Goal: Answer question/provide support: Share knowledge or assist other users

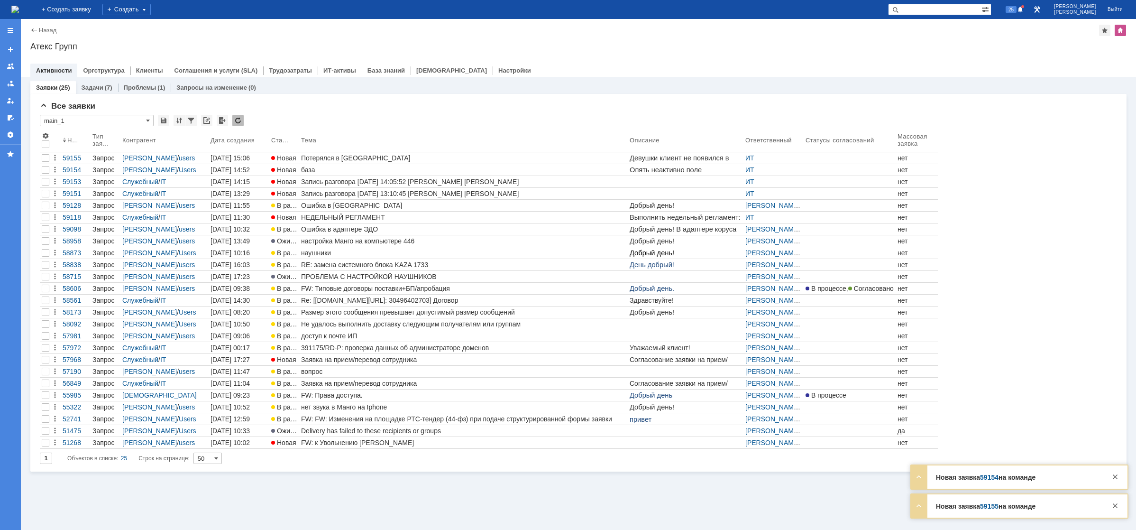
click at [317, 156] on div "Потерялся в [GEOGRAPHIC_DATA]" at bounding box center [463, 158] width 325 height 8
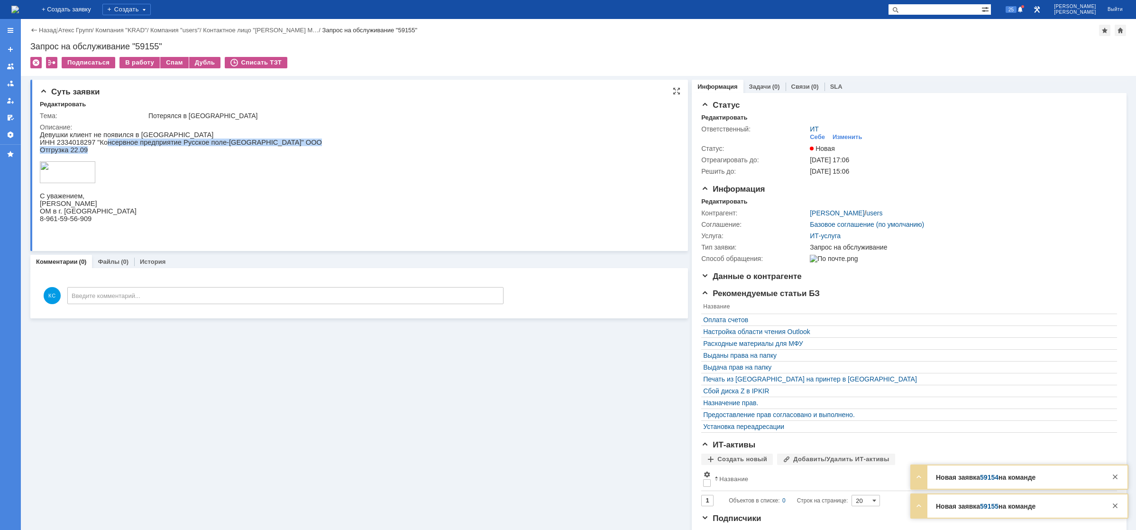
drag, startPoint x: 102, startPoint y: 147, endPoint x: 139, endPoint y: 151, distance: 37.2
click at [139, 151] on div "Девушки клиент не появился в ЭДО ИНН 2334018297 "Консервное предприятие Русское…" at bounding box center [181, 180] width 282 height 99
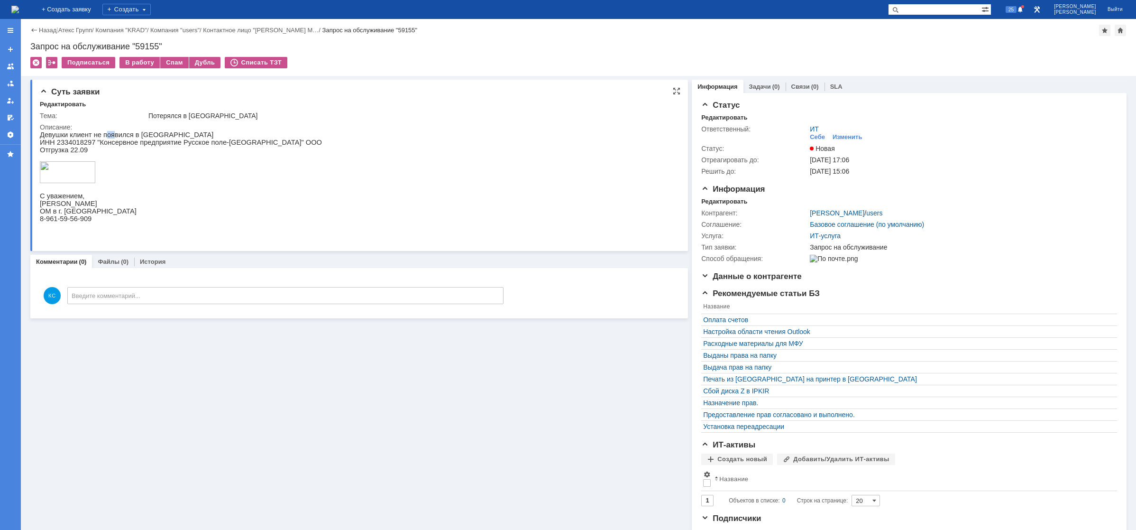
drag, startPoint x: 107, startPoint y: 134, endPoint x: 113, endPoint y: 134, distance: 6.6
click at [111, 134] on p "Девушки клиент не появился в [GEOGRAPHIC_DATA]" at bounding box center [181, 135] width 282 height 8
drag, startPoint x: 135, startPoint y: 134, endPoint x: 140, endPoint y: 133, distance: 4.8
click at [139, 134] on p "Девушки клиент не появился в [GEOGRAPHIC_DATA]" at bounding box center [181, 135] width 282 height 8
drag, startPoint x: 135, startPoint y: 144, endPoint x: 144, endPoint y: 144, distance: 8.6
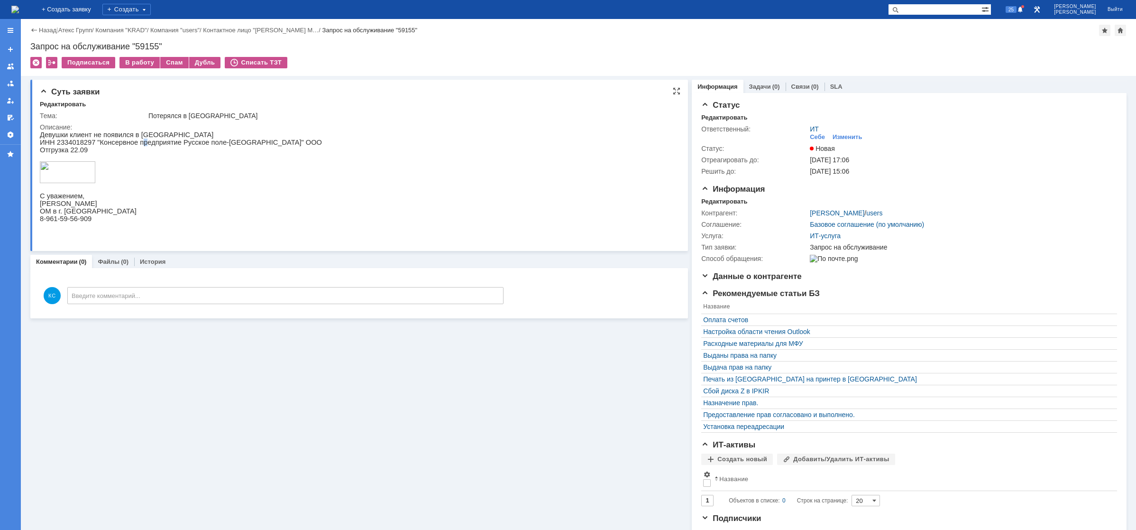
click at [143, 144] on p "ИНН 2334018297 "Консервное предприятие Русское поле-[GEOGRAPHIC_DATA]" ООО" at bounding box center [181, 143] width 282 height 8
drag, startPoint x: 182, startPoint y: 144, endPoint x: 206, endPoint y: 147, distance: 23.8
click at [205, 146] on p "ИНН 2334018297 "Консервное предприятие Русское поле-[GEOGRAPHIC_DATA]" ООО" at bounding box center [181, 143] width 282 height 8
drag, startPoint x: 223, startPoint y: 147, endPoint x: 211, endPoint y: 147, distance: 12.3
click at [211, 146] on p "ИНН 2334018297 "Консервное предприятие Русское поле-[GEOGRAPHIC_DATA]" ООО" at bounding box center [181, 143] width 282 height 8
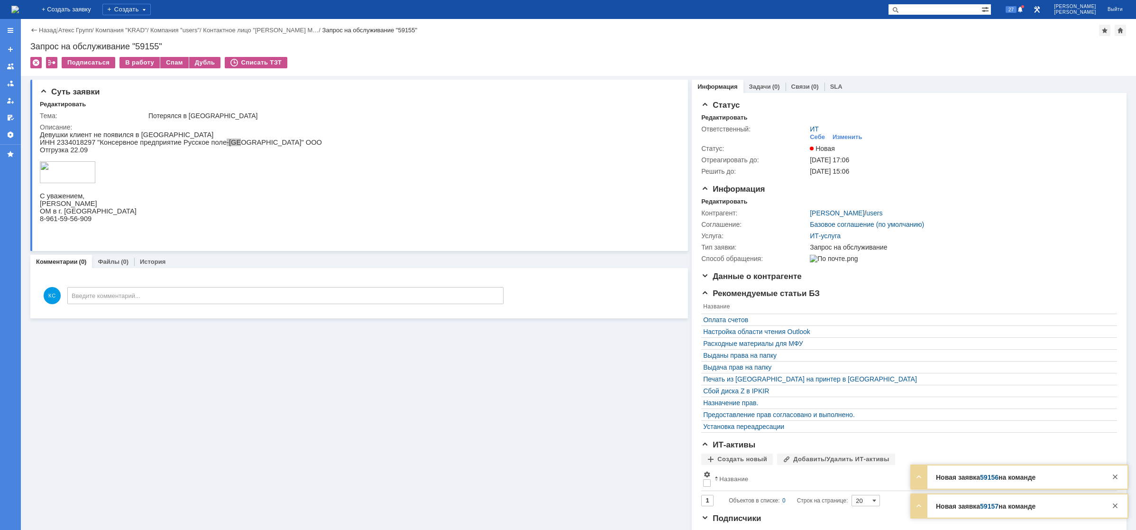
click at [19, 7] on img at bounding box center [15, 10] width 8 height 8
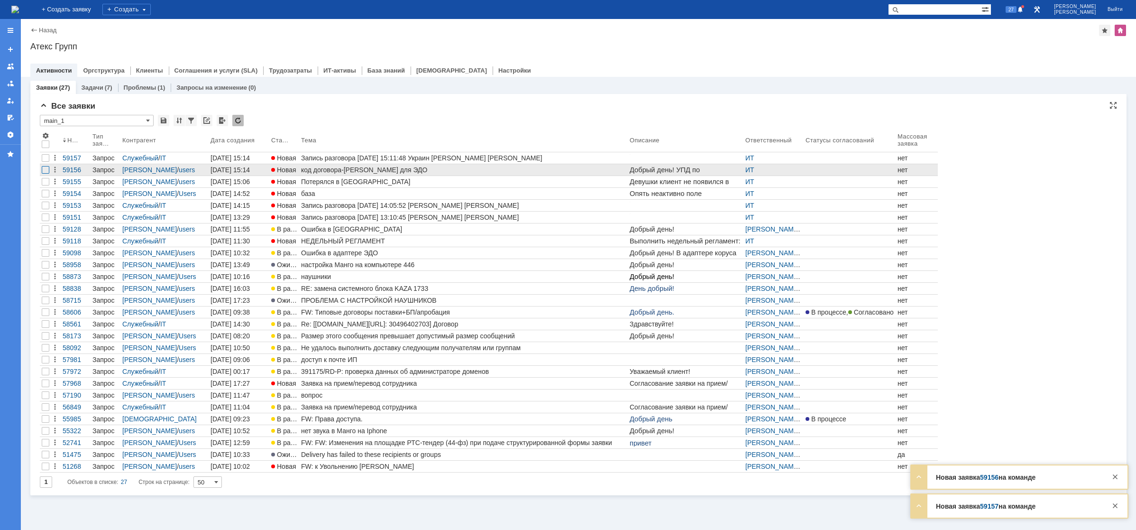
click at [45, 169] on div at bounding box center [46, 170] width 8 height 8
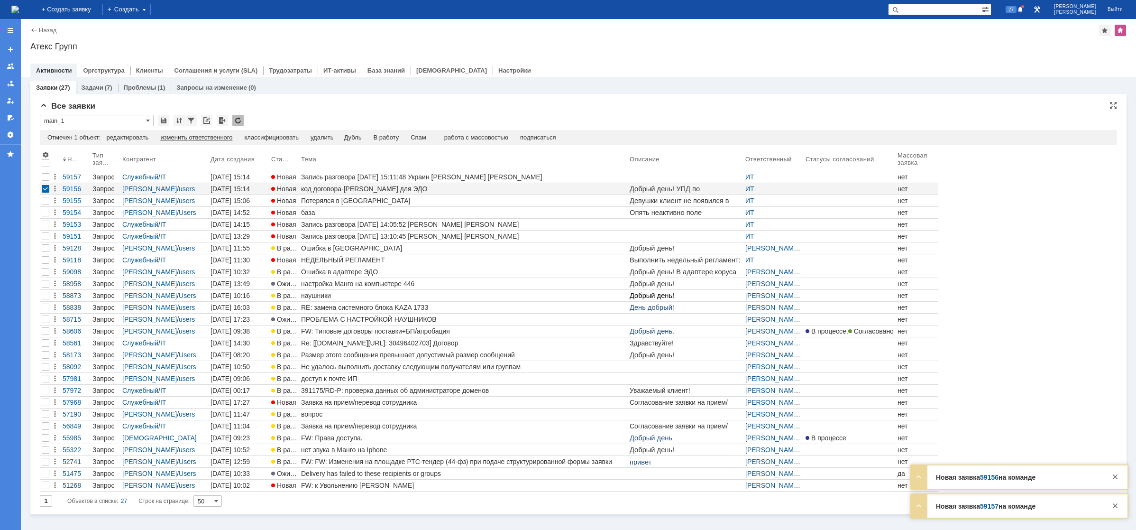
click at [224, 138] on div "изменить ответственного" at bounding box center [196, 138] width 72 height 8
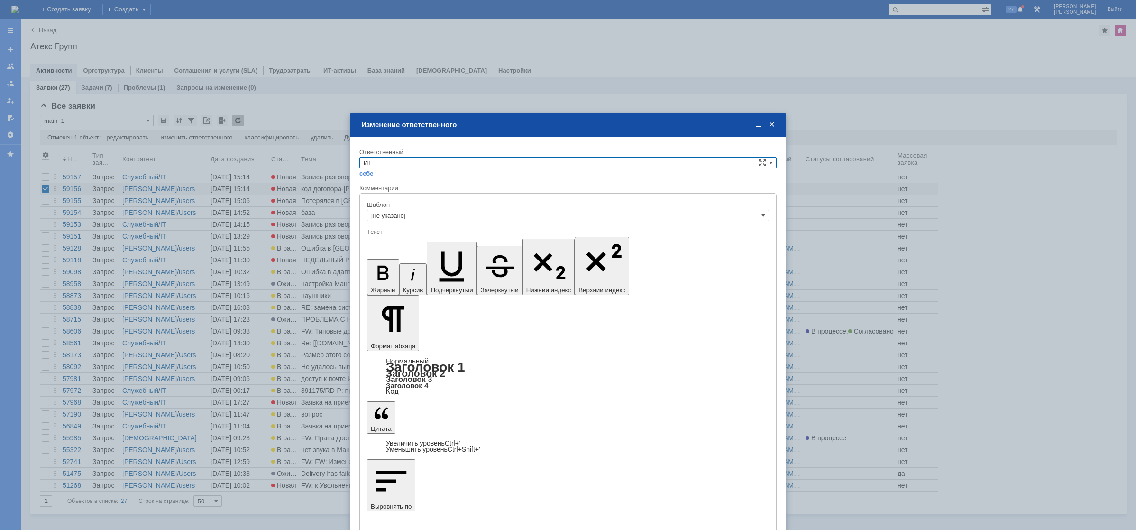
click at [438, 163] on input "ИТ" at bounding box center [568, 162] width 417 height 11
click at [397, 240] on span "АСУ" at bounding box center [568, 242] width 409 height 8
type input "АСУ"
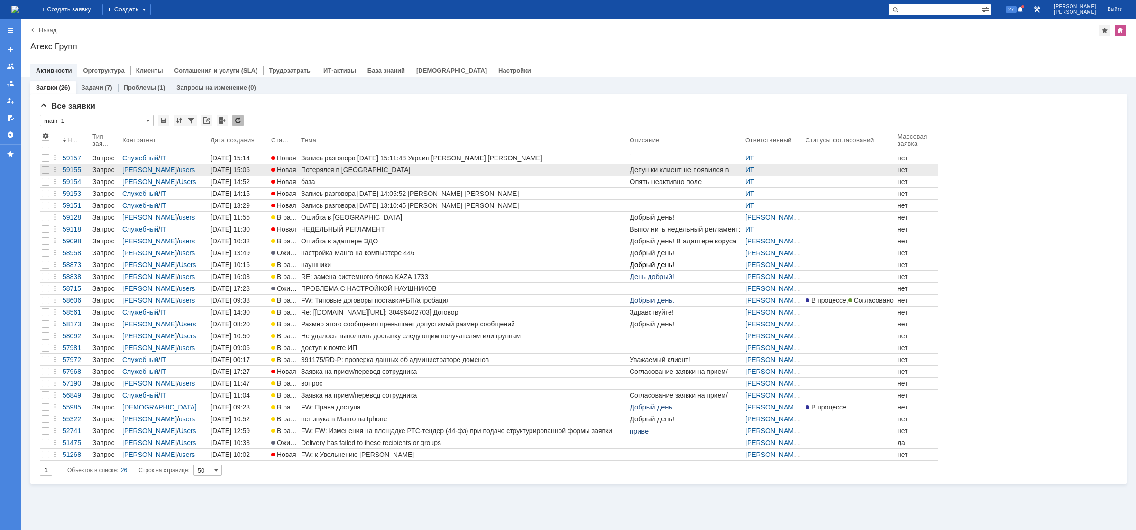
click at [363, 166] on div "Потерялся в [GEOGRAPHIC_DATA]" at bounding box center [463, 170] width 325 height 8
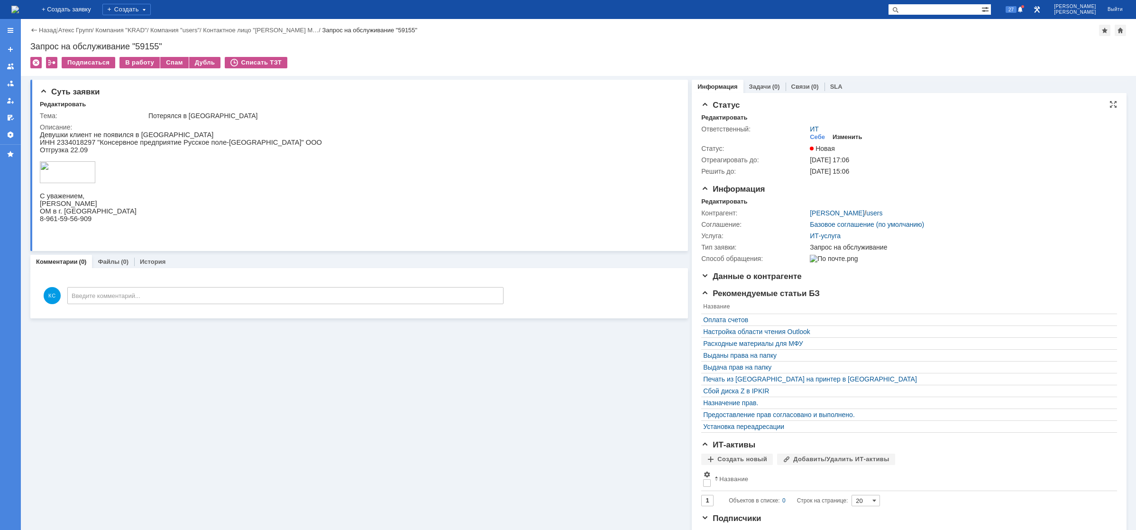
click at [846, 138] on div "Изменить" at bounding box center [848, 137] width 30 height 8
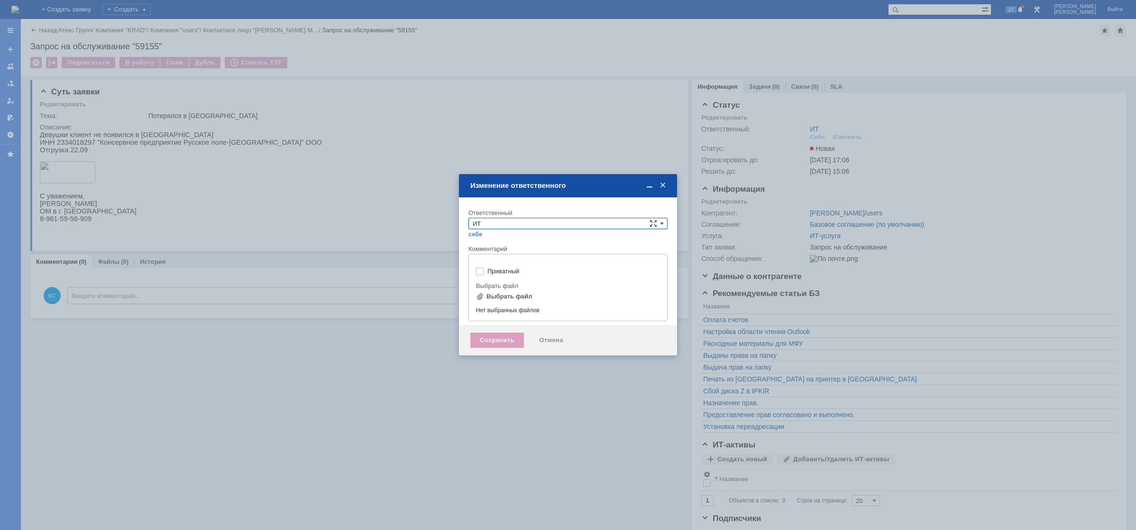
type input "[не указано]"
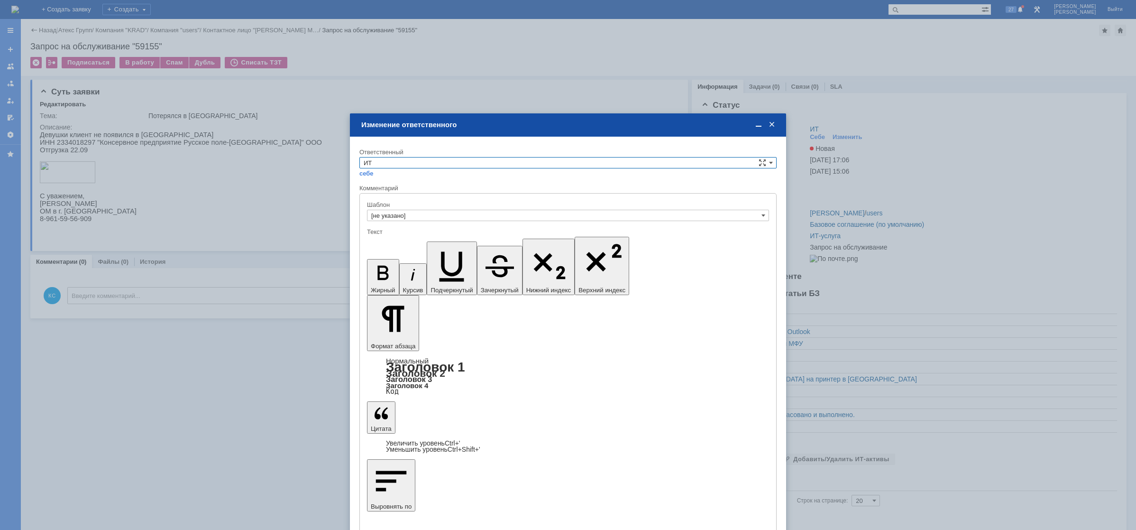
click at [470, 161] on input "ИТ" at bounding box center [568, 162] width 417 height 11
click at [392, 242] on span "АСУ" at bounding box center [568, 242] width 409 height 8
type input "АСУ"
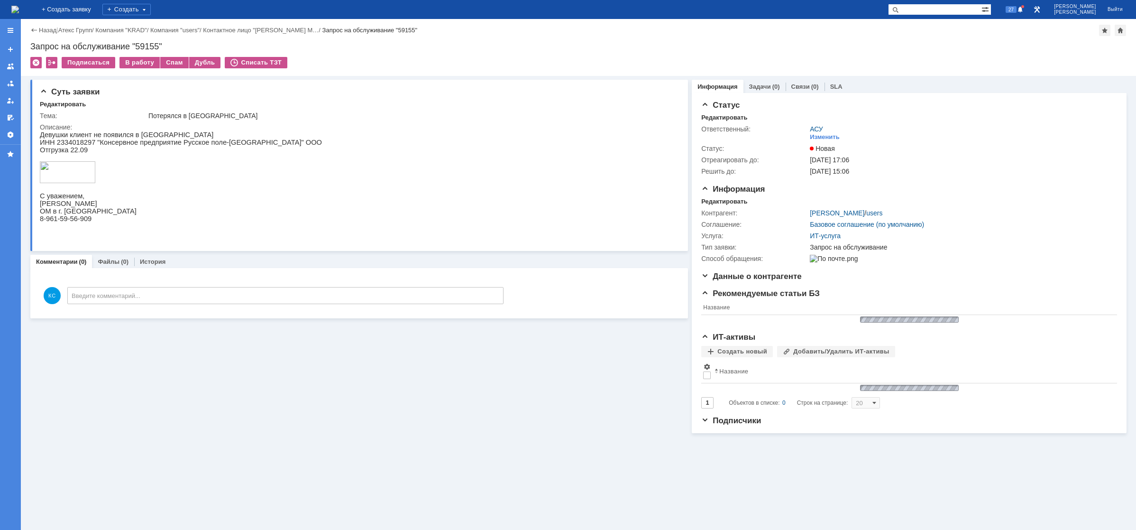
click at [19, 10] on img at bounding box center [15, 10] width 8 height 8
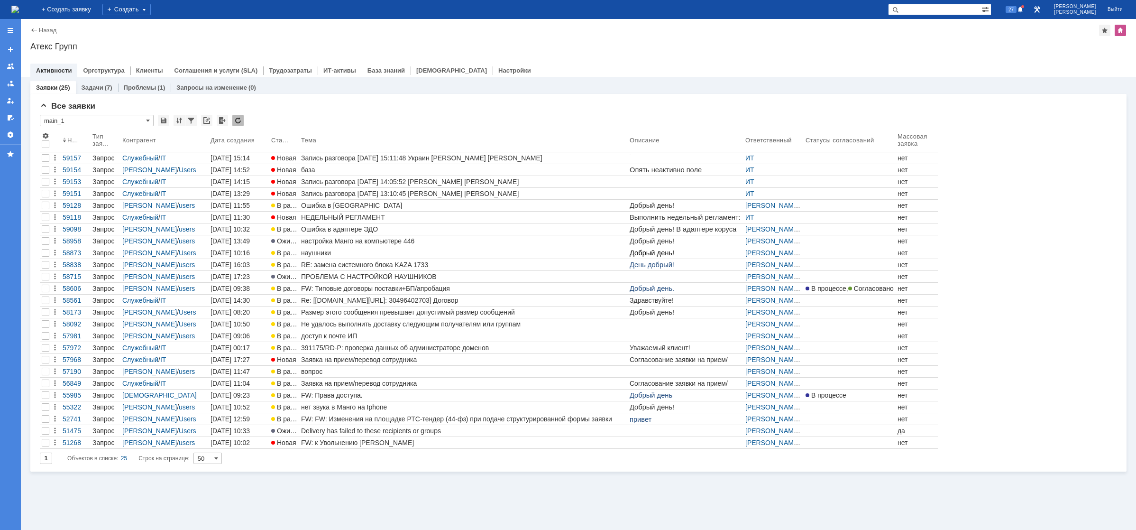
click at [326, 171] on div "база" at bounding box center [463, 170] width 325 height 8
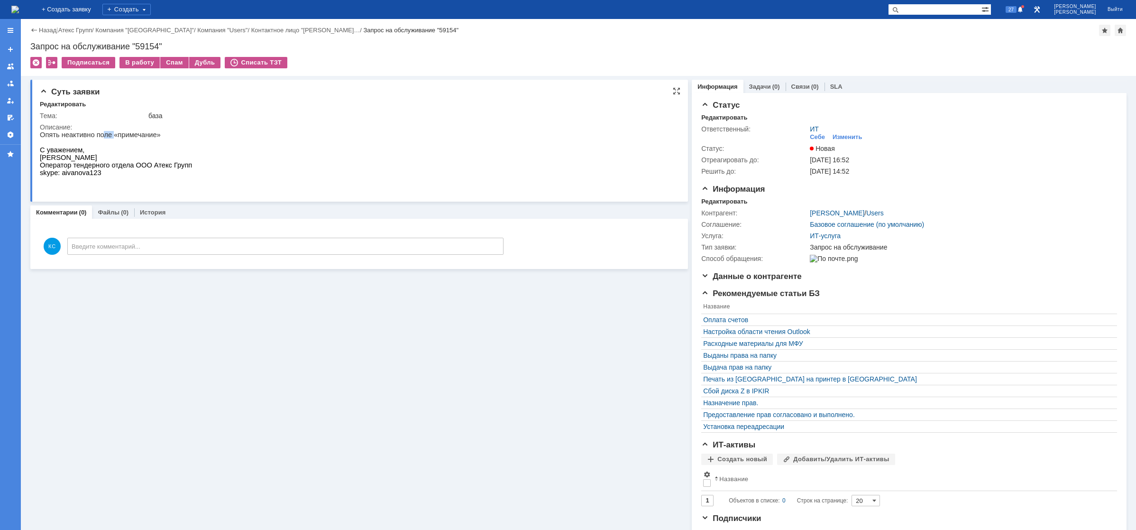
drag, startPoint x: 101, startPoint y: 137, endPoint x: 111, endPoint y: 136, distance: 9.5
click at [109, 136] on p "Опять неактивно поле «примечание»" at bounding box center [116, 135] width 152 height 8
drag, startPoint x: 82, startPoint y: 133, endPoint x: 116, endPoint y: 133, distance: 34.2
click at [113, 133] on p "Опять неактивно поле «примечание»" at bounding box center [116, 135] width 152 height 8
drag, startPoint x: 124, startPoint y: 134, endPoint x: 135, endPoint y: 134, distance: 10.4
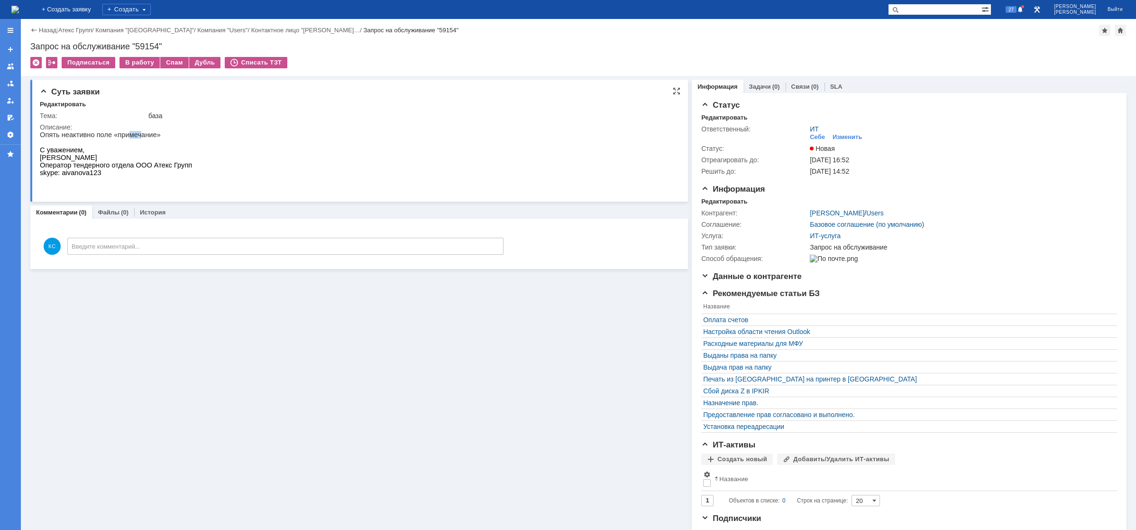
click at [135, 134] on p "Опять неактивно поле «примечание»" at bounding box center [116, 135] width 152 height 8
drag, startPoint x: 111, startPoint y: 133, endPoint x: 56, endPoint y: 138, distance: 54.8
click at [56, 138] on p "Опять неактивно поле «примечание»" at bounding box center [116, 135] width 152 height 8
click at [129, 139] on p "Опять неактивно поле «примечание»" at bounding box center [116, 135] width 152 height 8
drag, startPoint x: 110, startPoint y: 134, endPoint x: 57, endPoint y: 139, distance: 52.9
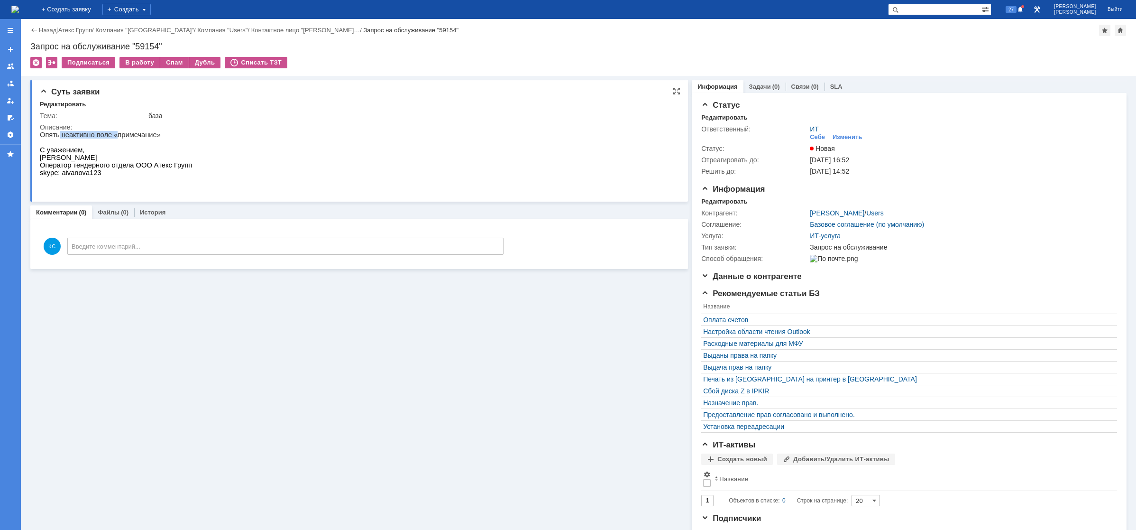
click at [57, 139] on p "Опять неактивно поле «примечание»" at bounding box center [116, 135] width 152 height 8
click at [116, 131] on p "Опять неактивно поле «примечание»" at bounding box center [116, 135] width 152 height 8
drag, startPoint x: 110, startPoint y: 136, endPoint x: 57, endPoint y: 136, distance: 52.6
click at [57, 136] on p "Опять неактивно поле «примечание»" at bounding box center [116, 135] width 152 height 8
click at [55, 136] on p "Опять неактивно поле «примечание»" at bounding box center [116, 135] width 152 height 8
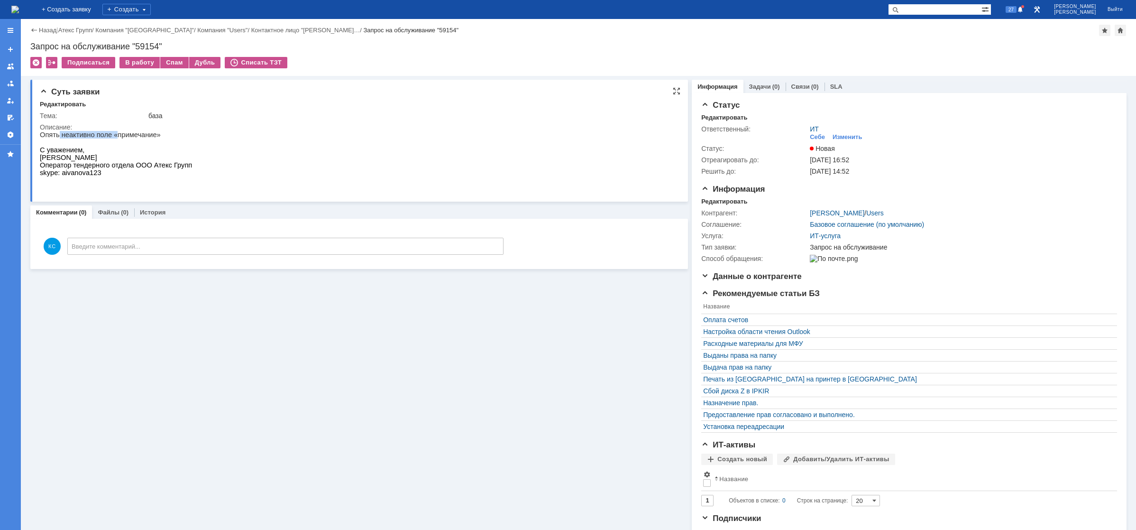
drag, startPoint x: 103, startPoint y: 136, endPoint x: 56, endPoint y: 137, distance: 46.5
click at [56, 137] on p "Опять неактивно поле «примечание»" at bounding box center [116, 135] width 152 height 8
click at [148, 133] on p "Опять неактивно поле «примечание»" at bounding box center [116, 135] width 152 height 8
drag, startPoint x: 110, startPoint y: 137, endPoint x: 57, endPoint y: 137, distance: 53.1
click at [57, 137] on p "Опять неактивно поле «примечание»" at bounding box center [116, 135] width 152 height 8
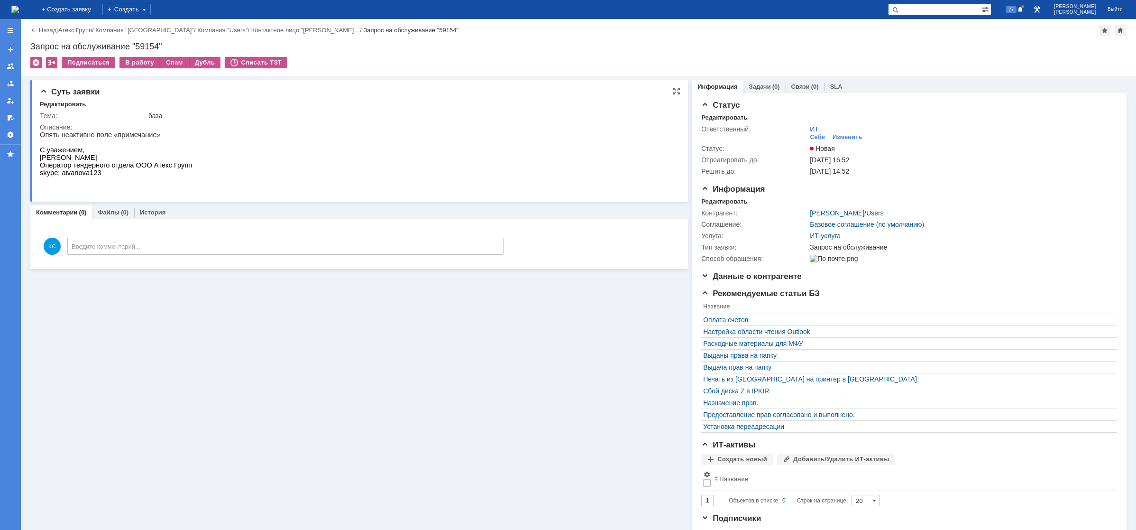
click at [122, 135] on p "Опять неактивно поле «примечание»" at bounding box center [116, 135] width 152 height 8
drag, startPoint x: 111, startPoint y: 135, endPoint x: 57, endPoint y: 136, distance: 53.6
click at [57, 136] on p "Опять неактивно поле «примечание»" at bounding box center [116, 135] width 152 height 8
click at [54, 136] on p "Опять неактивно поле «примечание»" at bounding box center [116, 135] width 152 height 8
drag, startPoint x: 57, startPoint y: 136, endPoint x: 108, endPoint y: 134, distance: 50.8
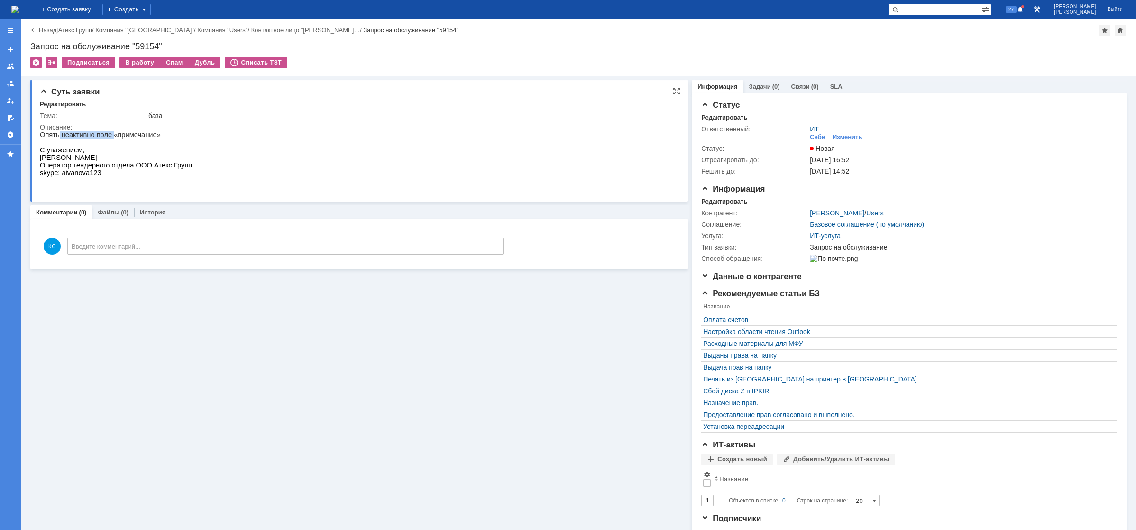
click at [108, 134] on p "Опять неактивно поле «примечание»" at bounding box center [116, 135] width 152 height 8
click at [135, 134] on p "Опять неактивно поле «примечание»" at bounding box center [116, 135] width 152 height 8
drag, startPoint x: 112, startPoint y: 138, endPoint x: 597, endPoint y: 260, distance: 500.1
click at [90, 131] on p "Опять неактивно поле «примечание»" at bounding box center [116, 135] width 152 height 8
click at [842, 138] on div "Изменить" at bounding box center [848, 137] width 30 height 8
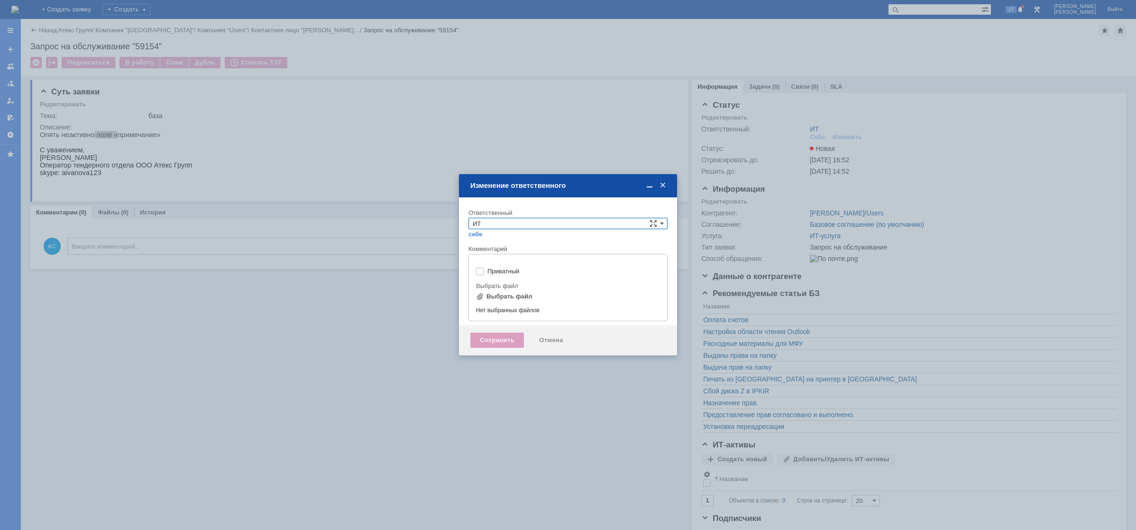
type input "[не указано]"
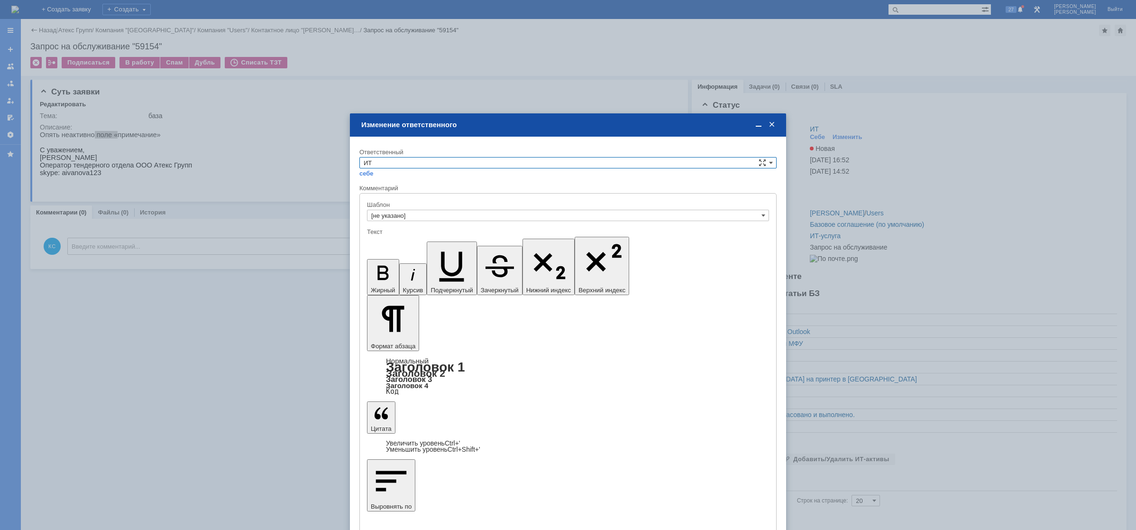
click at [451, 164] on input "ИТ" at bounding box center [568, 162] width 417 height 11
click at [393, 242] on span "АСУ" at bounding box center [568, 242] width 409 height 8
type input "АСУ"
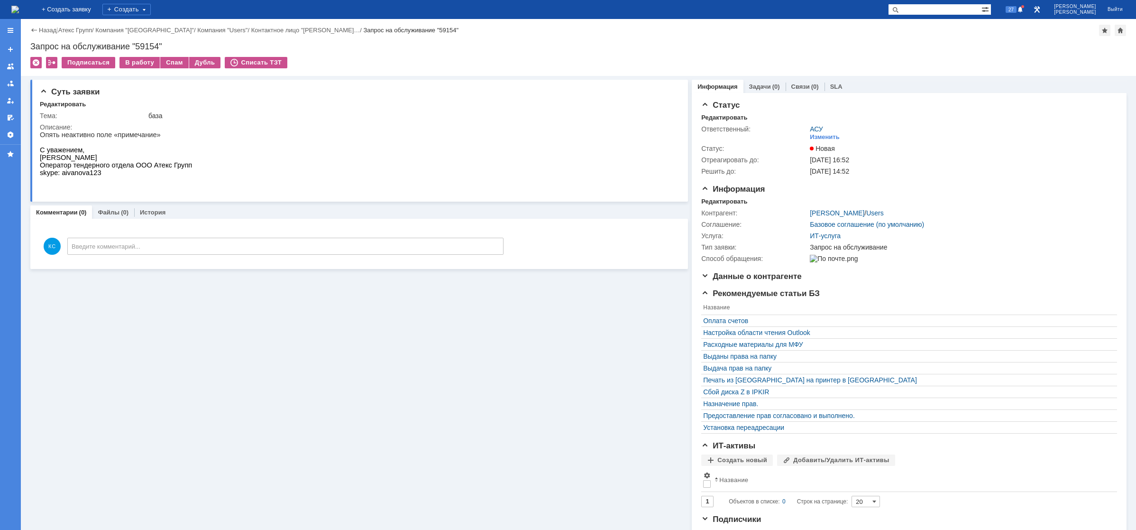
click at [19, 8] on img at bounding box center [15, 10] width 8 height 8
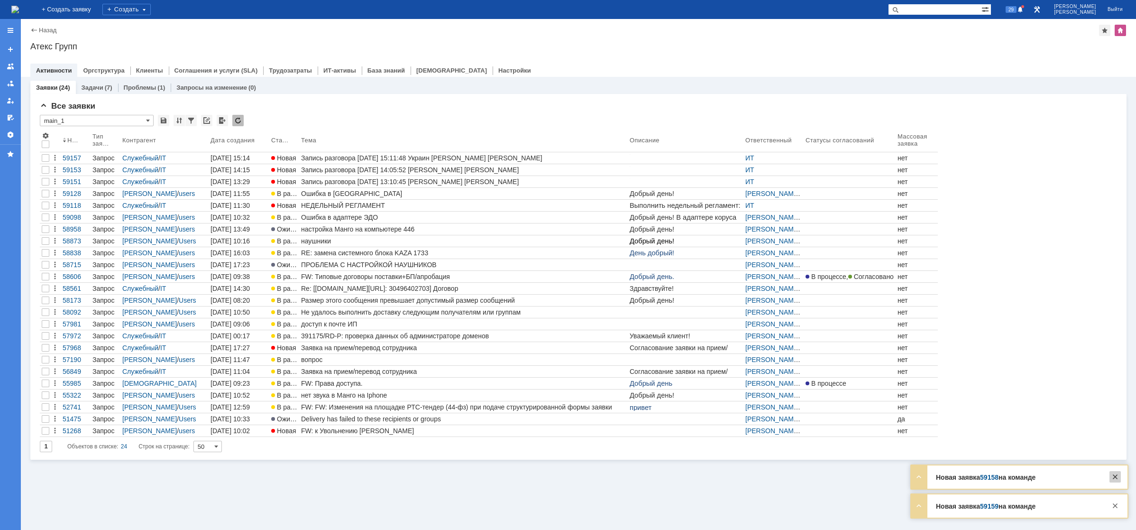
click at [1117, 476] on div at bounding box center [1115, 476] width 11 height 11
click at [1118, 506] on div at bounding box center [1115, 505] width 11 height 11
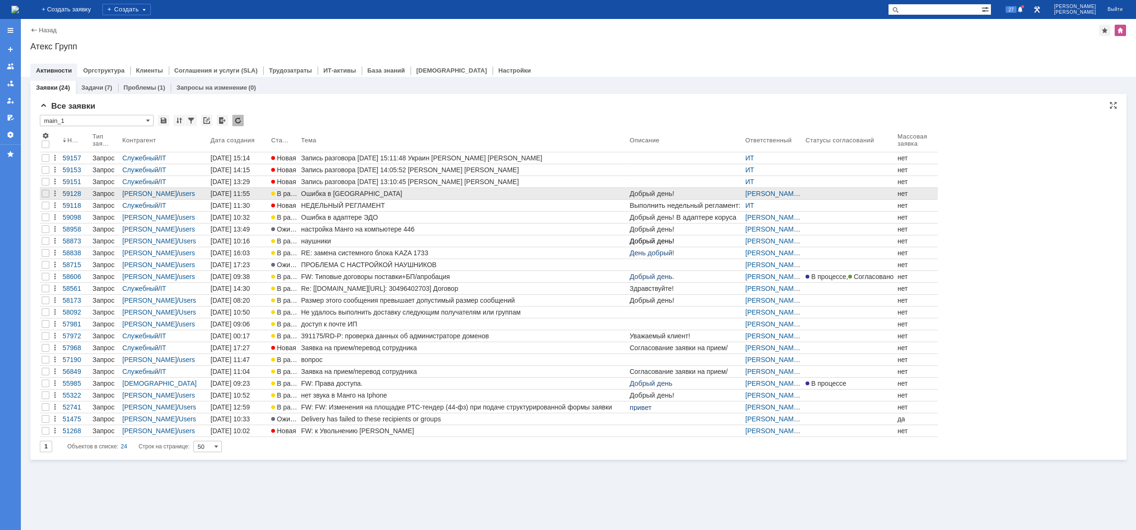
click at [378, 196] on div "Ошибка в [GEOGRAPHIC_DATA]" at bounding box center [463, 194] width 325 height 8
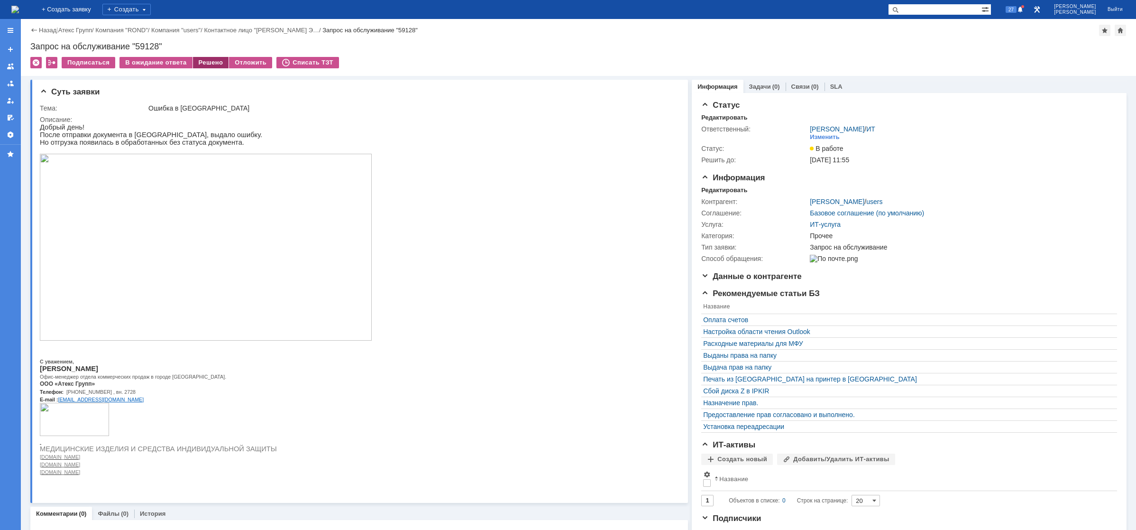
click at [200, 63] on div "Решено" at bounding box center [211, 62] width 36 height 11
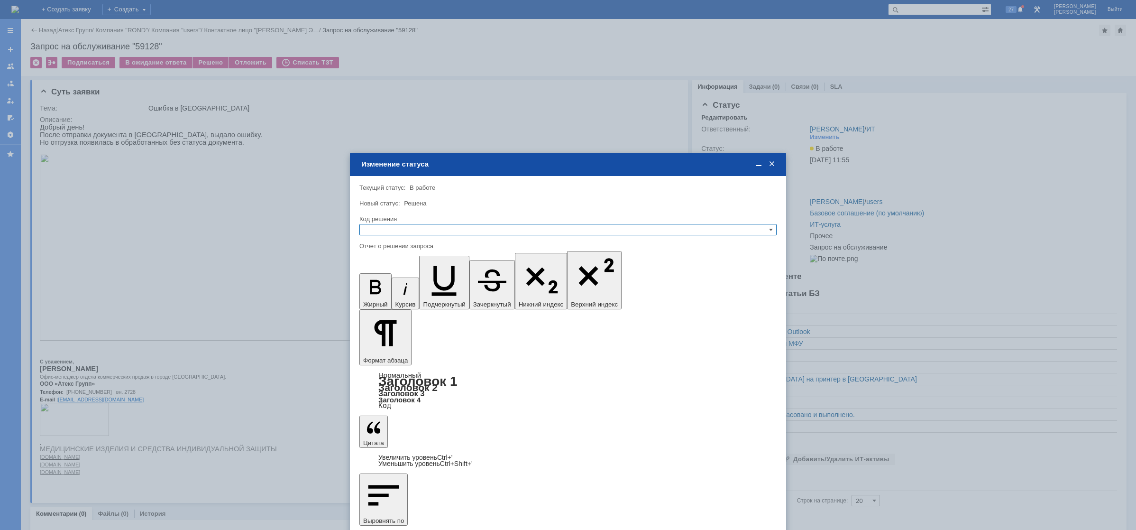
click at [455, 231] on input "text" at bounding box center [568, 229] width 417 height 11
click at [394, 275] on span "Решено" at bounding box center [568, 276] width 409 height 8
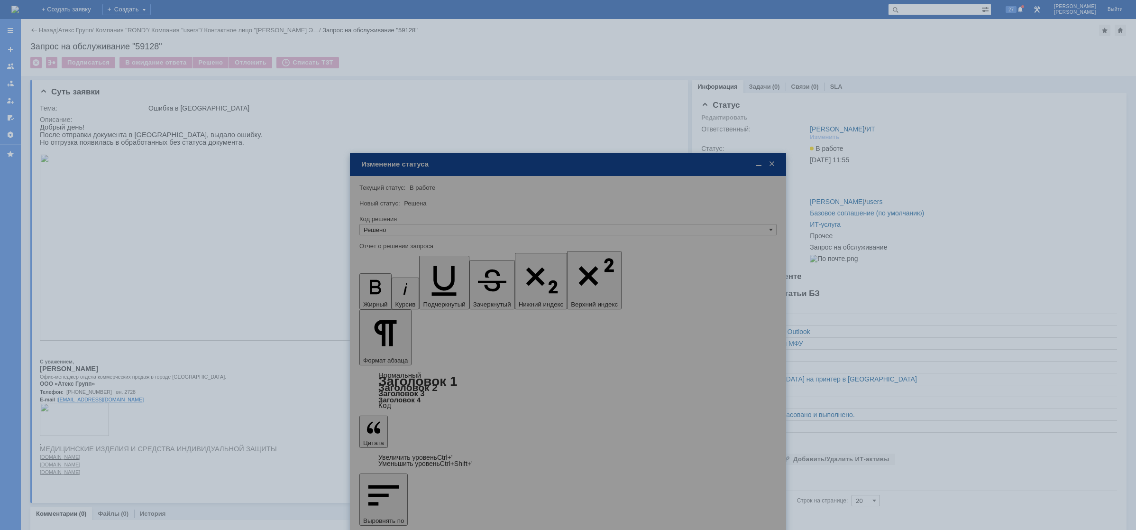
type input "Решено"
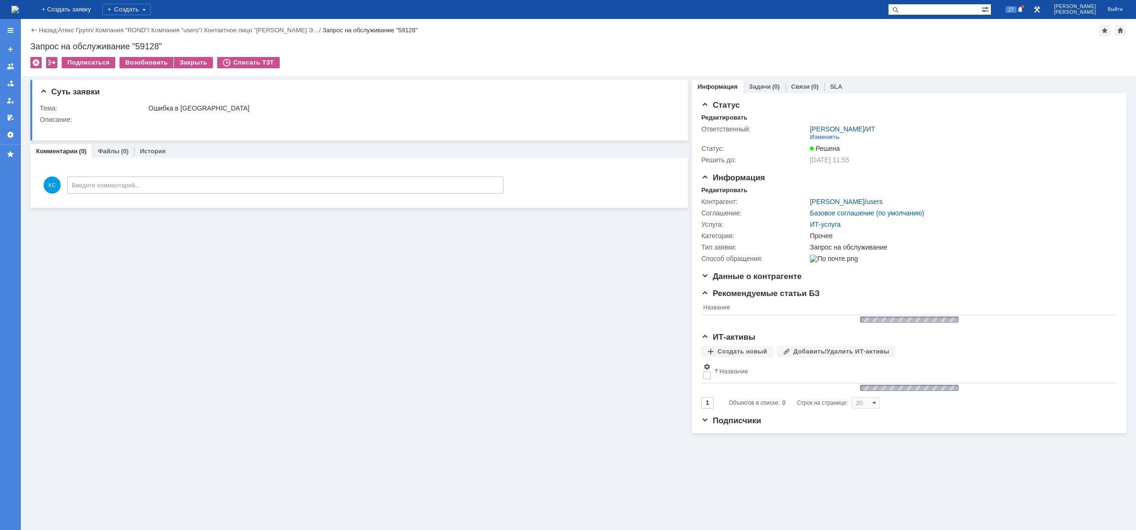
click at [19, 9] on img at bounding box center [15, 10] width 8 height 8
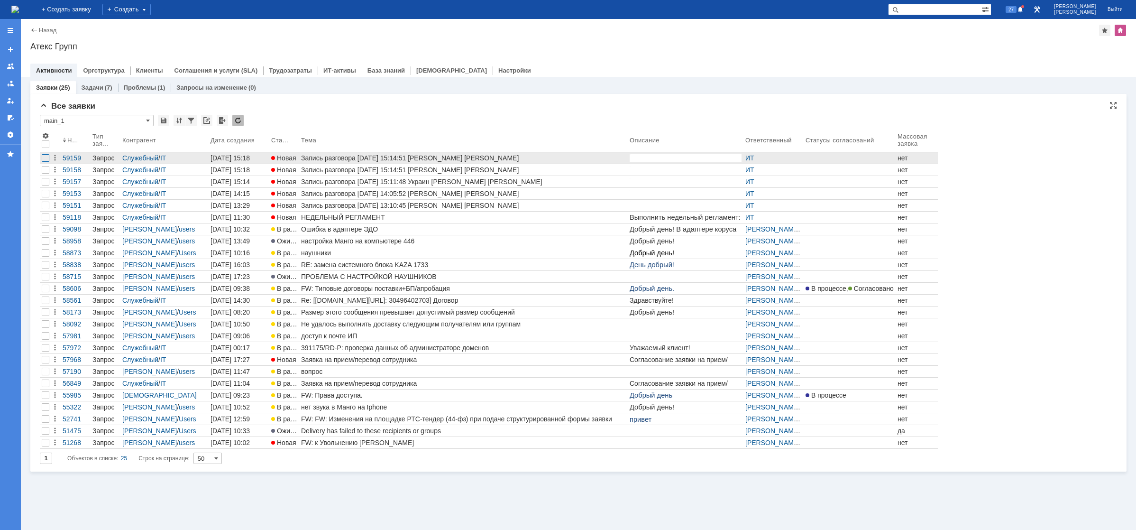
click at [46, 157] on div at bounding box center [46, 158] width 8 height 8
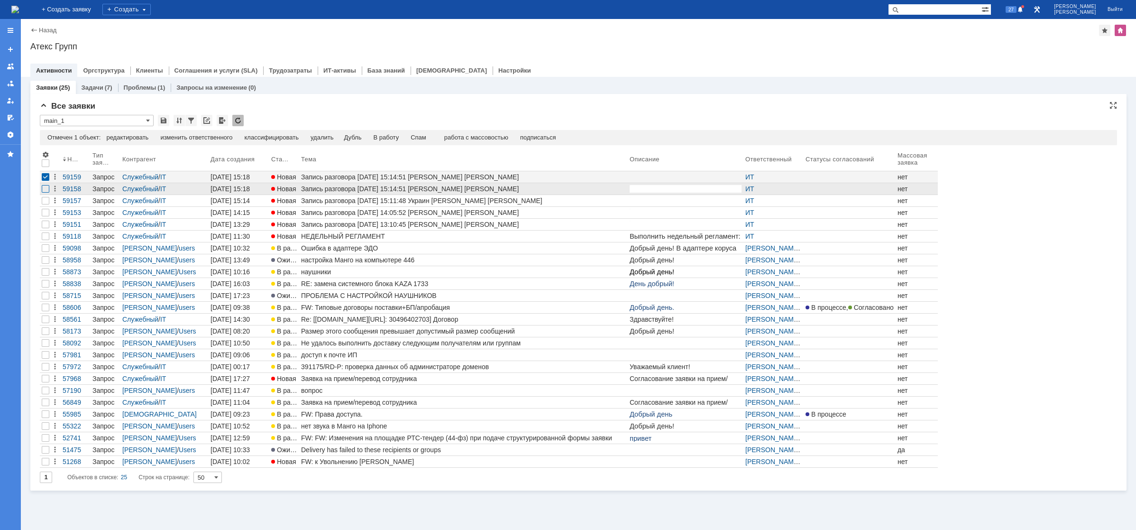
click at [46, 189] on div at bounding box center [46, 189] width 8 height 8
click at [46, 204] on div at bounding box center [46, 201] width 8 height 8
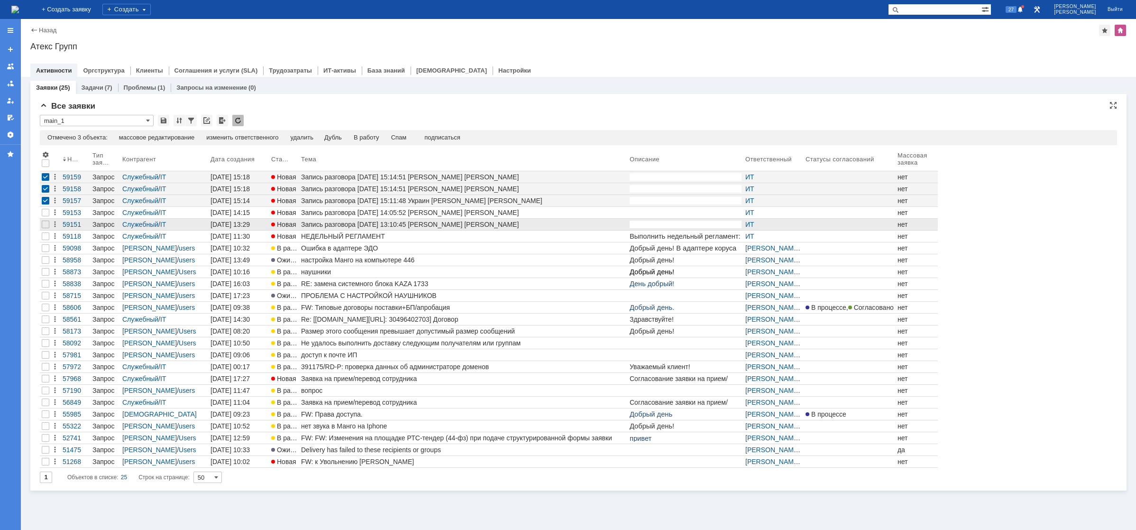
click at [42, 219] on div at bounding box center [45, 224] width 11 height 11
click at [43, 214] on div at bounding box center [46, 213] width 8 height 8
click at [44, 223] on div at bounding box center [46, 225] width 8 height 8
click at [45, 175] on div at bounding box center [46, 177] width 8 height 8
click at [43, 194] on div at bounding box center [45, 188] width 11 height 11
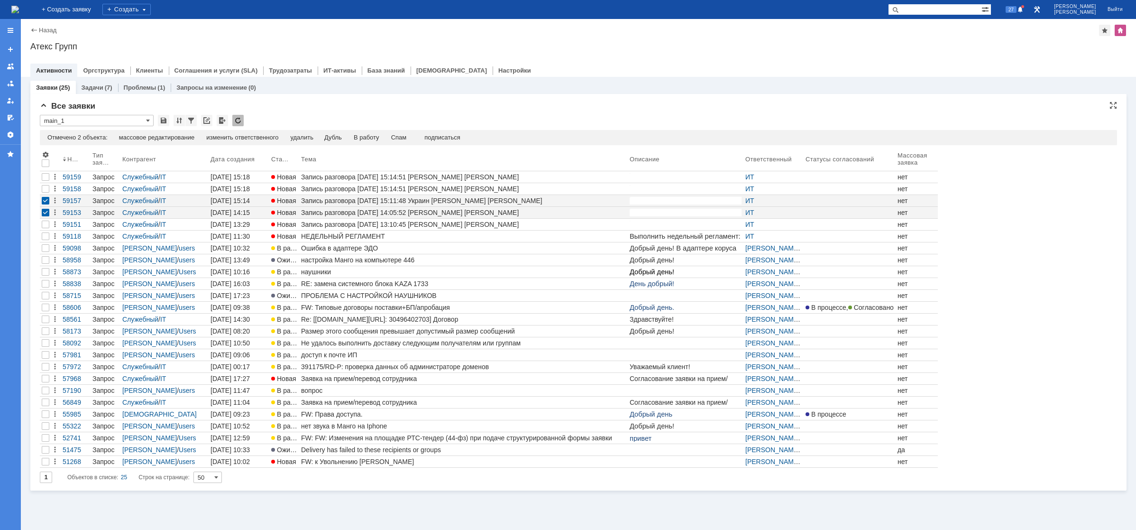
click at [28, 201] on div "Заявки (25) Задачи (7) Проблемы (1) Запросы на изменение (0) Все заявки * main_…" at bounding box center [579, 285] width 1116 height 417
click at [42, 203] on div at bounding box center [46, 201] width 8 height 8
click at [45, 212] on div at bounding box center [46, 213] width 8 height 8
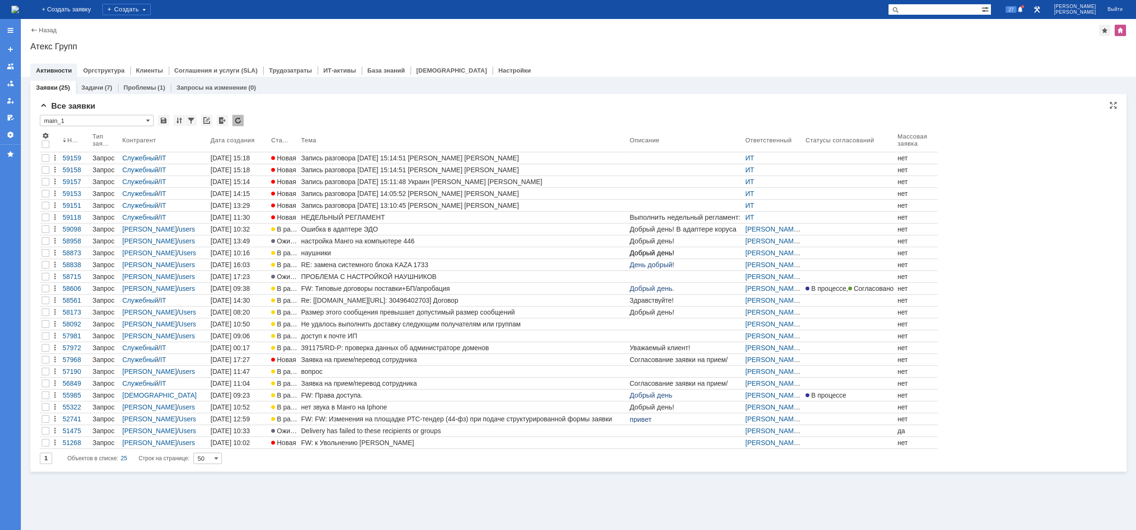
click at [350, 104] on div "Все заявки" at bounding box center [579, 106] width 1078 height 9
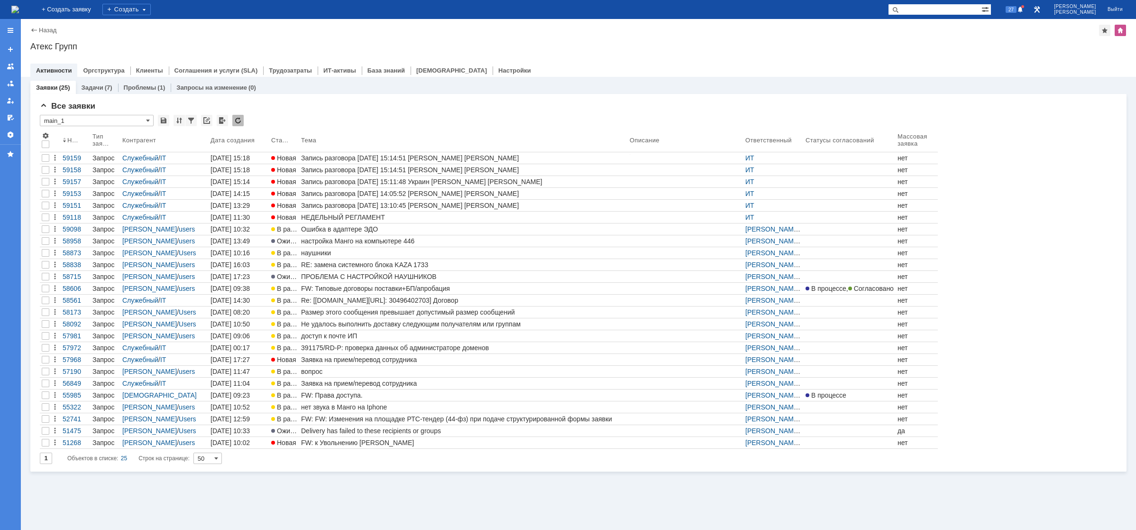
click at [19, 13] on img at bounding box center [15, 10] width 8 height 8
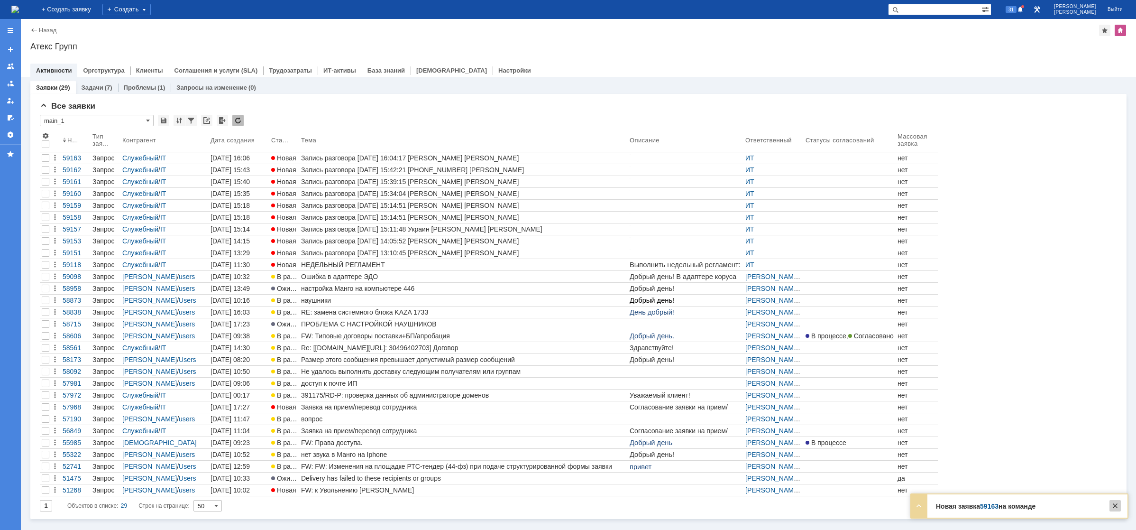
drag, startPoint x: 1111, startPoint y: 508, endPoint x: 1113, endPoint y: 502, distance: 6.5
click at [1112, 508] on div at bounding box center [1115, 505] width 11 height 11
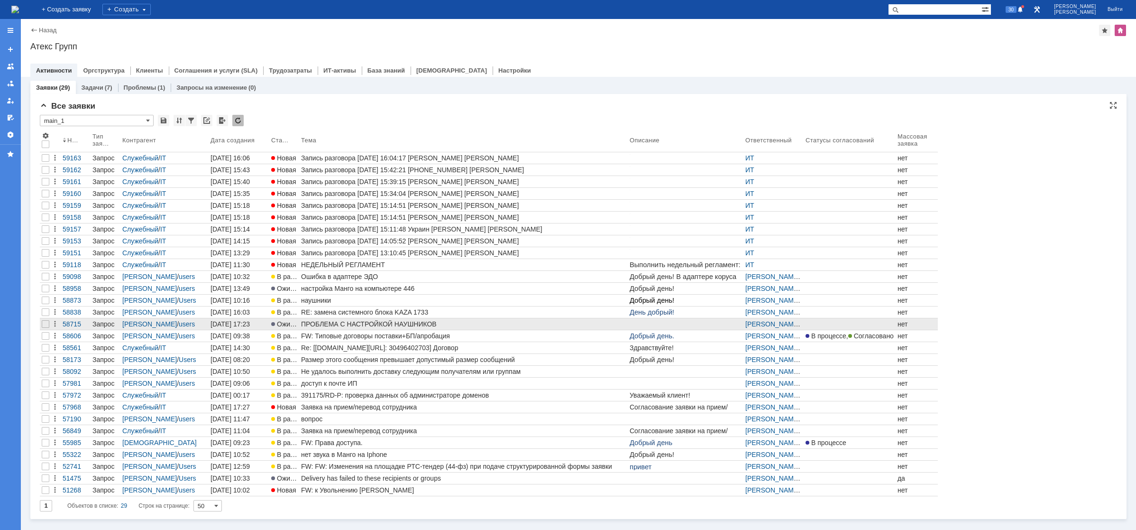
click at [355, 324] on div "ПРОБЛЕМА С НАСТРОЙКОЙ НАУШНИКОВ" at bounding box center [463, 324] width 325 height 8
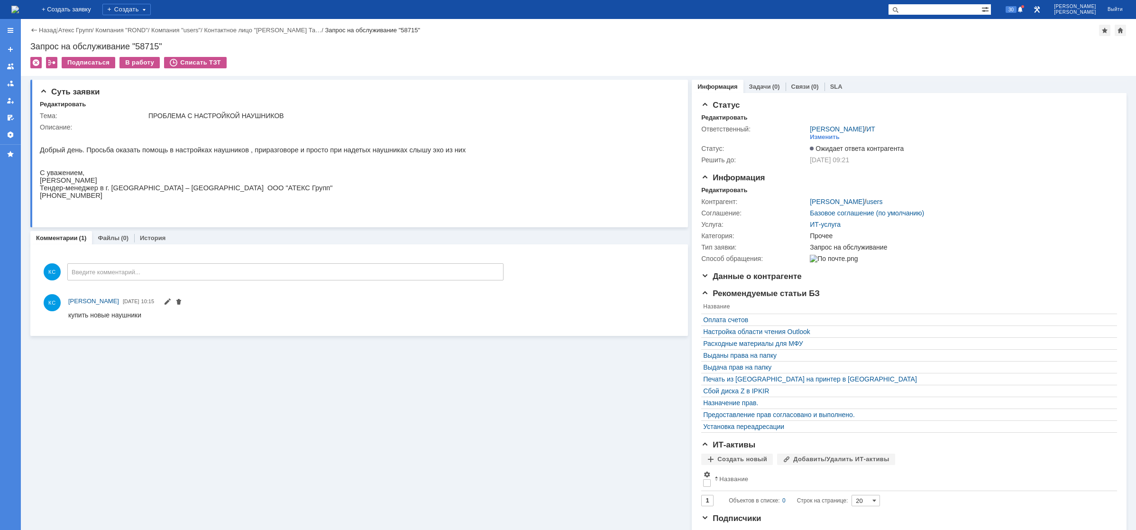
click at [19, 9] on img at bounding box center [15, 10] width 8 height 8
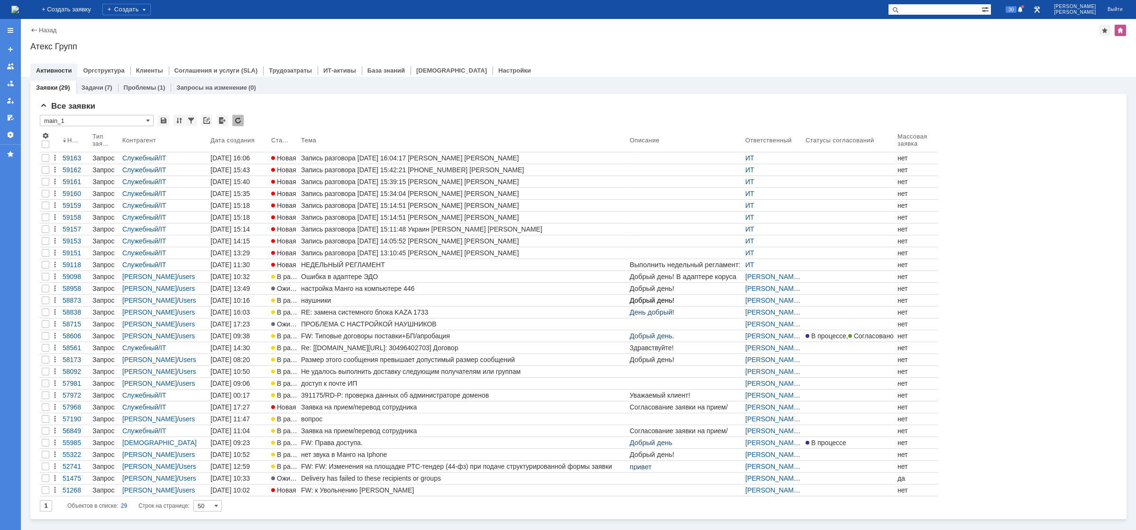
click at [19, 6] on img at bounding box center [15, 10] width 8 height 8
click at [19, 9] on img at bounding box center [15, 10] width 8 height 8
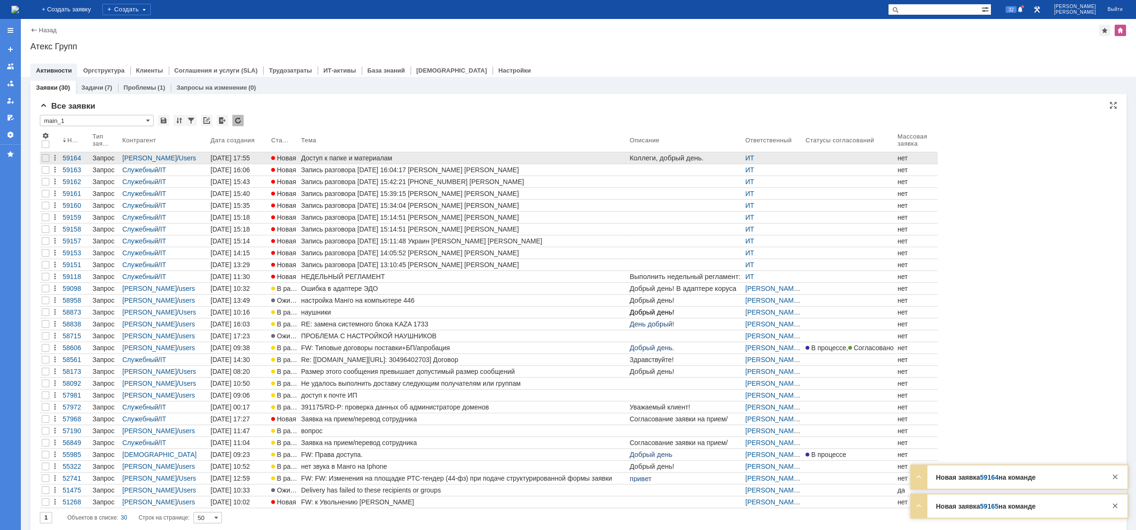
click at [360, 157] on div "Доступ к папке и материалам" at bounding box center [463, 158] width 325 height 8
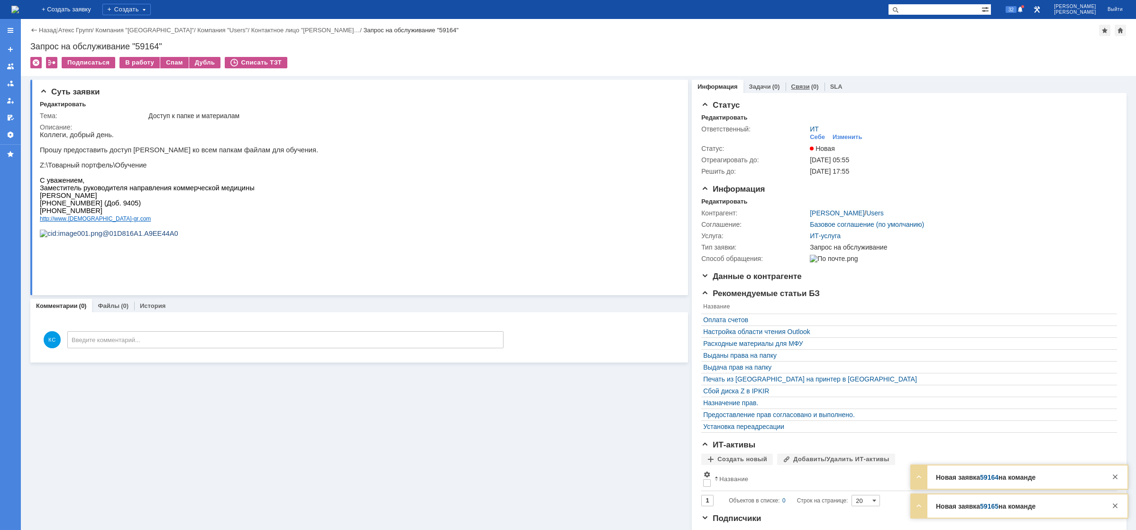
click at [786, 84] on div "Связи (0)" at bounding box center [805, 87] width 39 height 14
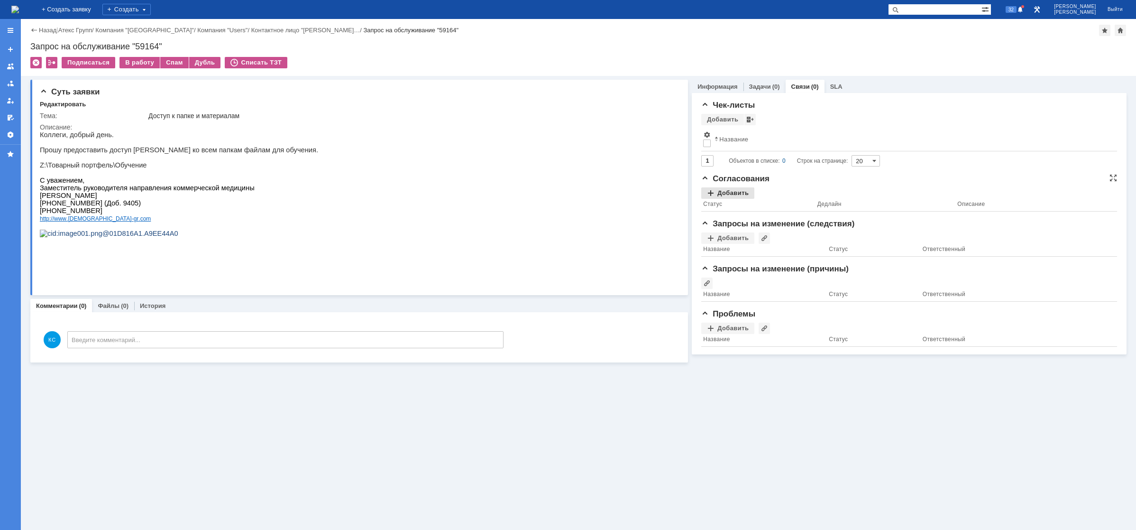
click at [741, 195] on div "Добавить" at bounding box center [728, 192] width 53 height 11
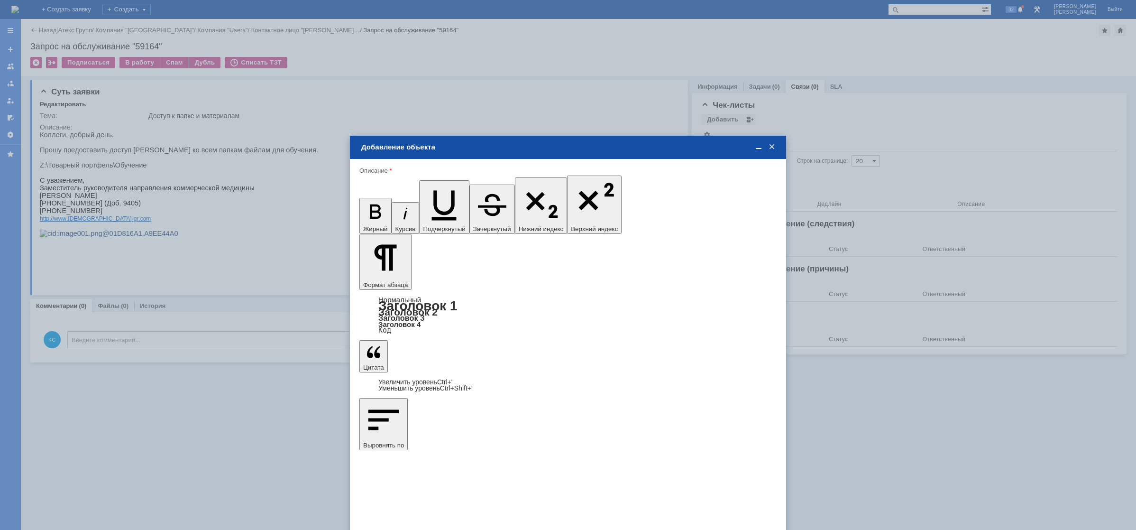
click at [430, 343] on span "Разник Наталья" at bounding box center [438, 340] width 51 height 7
click at [0, 0] on input "Разник Наталья" at bounding box center [0, 0] width 0 height 0
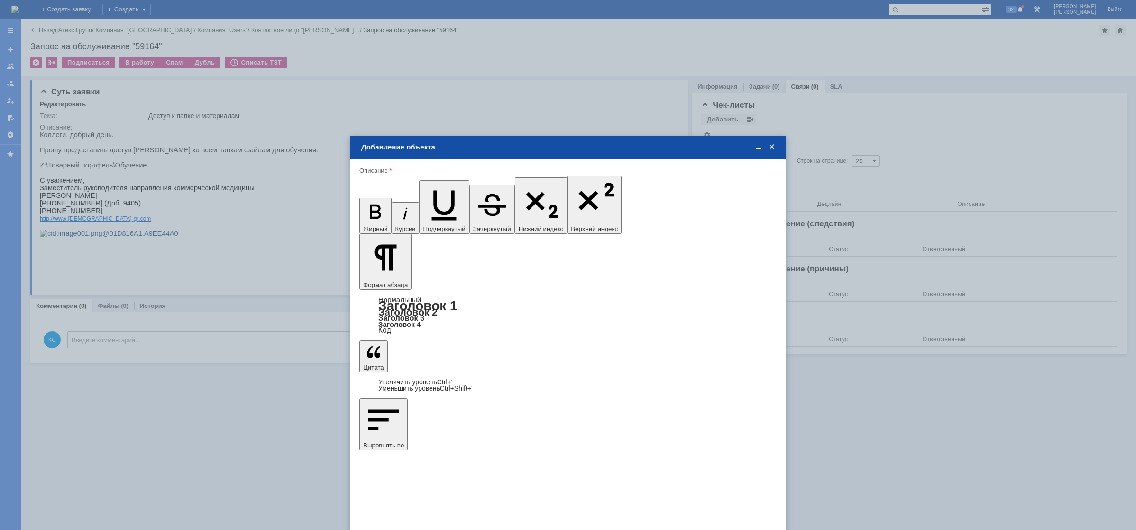
type input "Выбрано: 1 (объекты класса 'Сотрудник')"
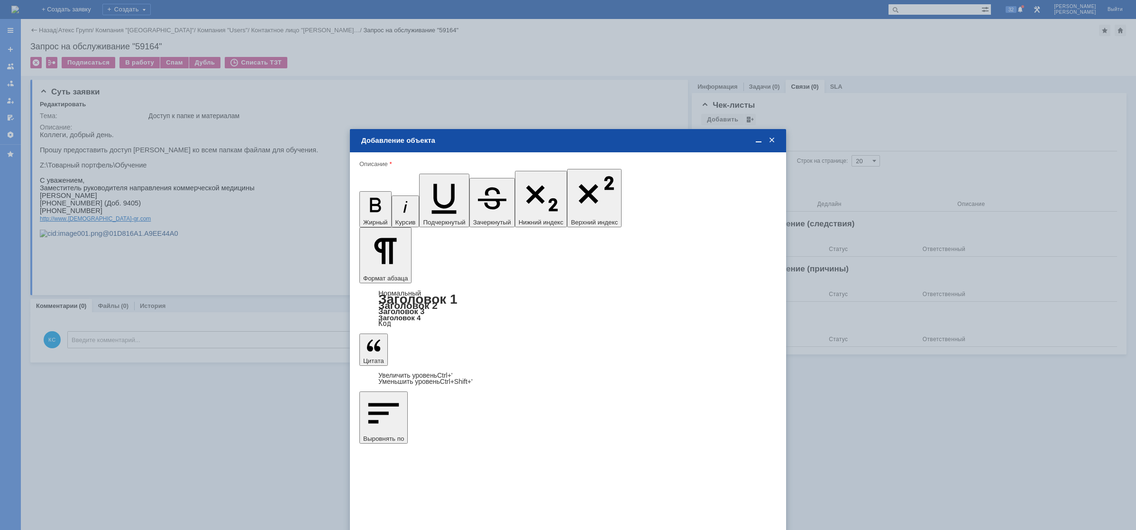
type input "1"
drag, startPoint x: 641, startPoint y: 345, endPoint x: 636, endPoint y: 350, distance: 7.4
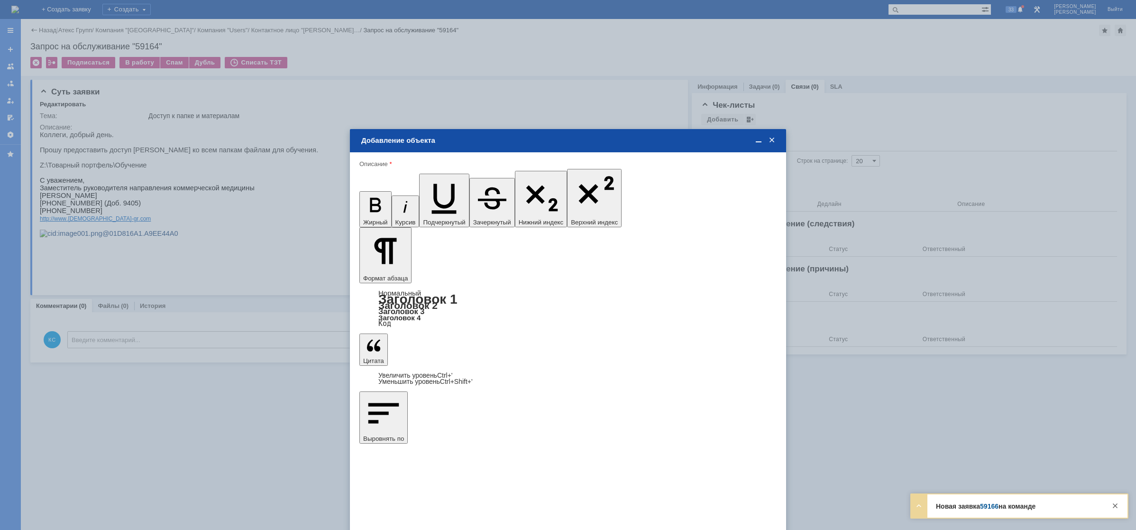
click at [640, 347] on div "дней" at bounding box center [639, 350] width 45 height 11
type input "дней"
